Goal: Task Accomplishment & Management: Manage account settings

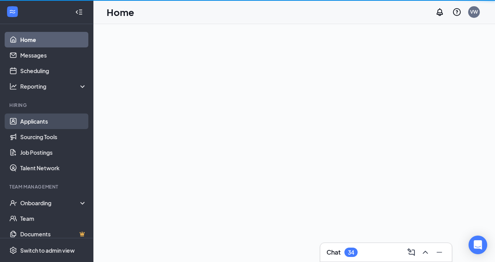
click at [43, 125] on link "Applicants" at bounding box center [53, 122] width 67 height 16
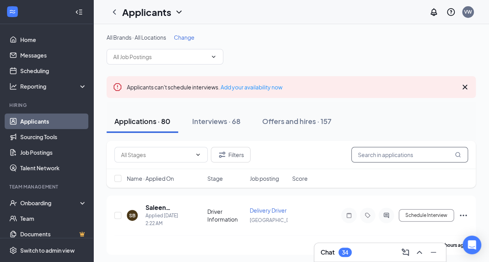
click at [374, 157] on input "text" at bounding box center [409, 155] width 117 height 16
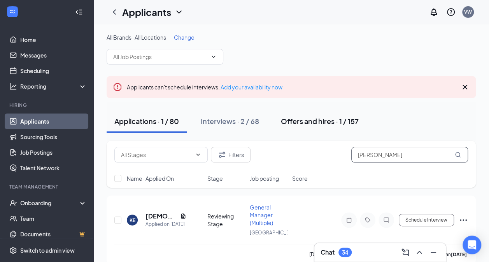
type input "[PERSON_NAME]"
click at [300, 121] on div "Offers and hires · 1 / 157" at bounding box center [320, 121] width 78 height 10
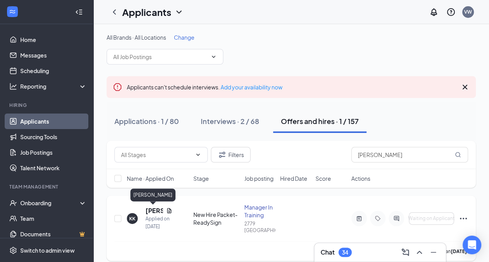
click at [148, 209] on h5 "[PERSON_NAME]" at bounding box center [155, 211] width 18 height 9
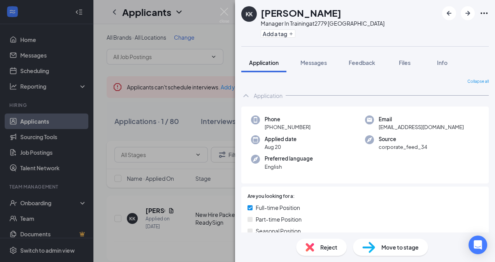
click at [209, 45] on div "KK [PERSON_NAME] Manager In Training at 2779 Durango Add a tag Application Mess…" at bounding box center [247, 131] width 495 height 262
